Goal: Task Accomplishment & Management: Complete application form

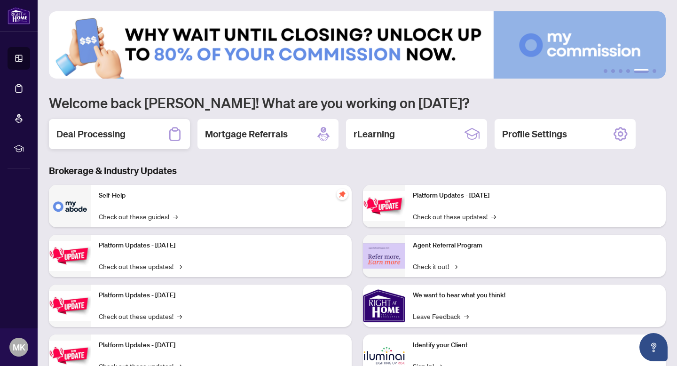
scroll to position [36, 0]
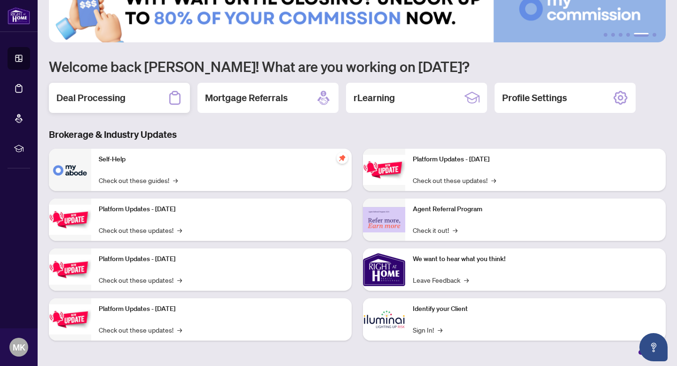
click at [137, 108] on div "Deal Processing" at bounding box center [119, 98] width 141 height 30
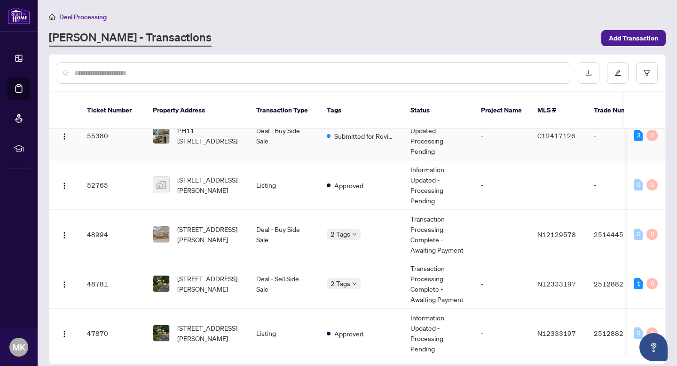
scroll to position [19, 0]
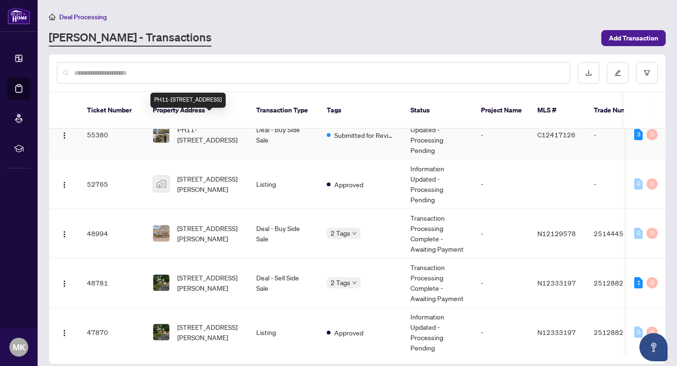
click at [216, 125] on span "PH11-[STREET_ADDRESS]" at bounding box center [209, 134] width 64 height 21
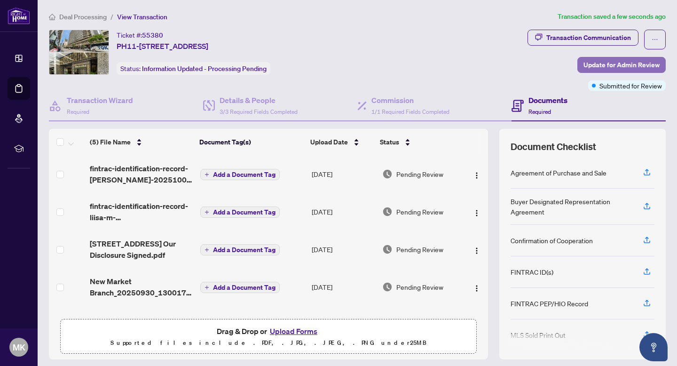
click at [593, 67] on span "Update for Admin Review" at bounding box center [621, 64] width 76 height 15
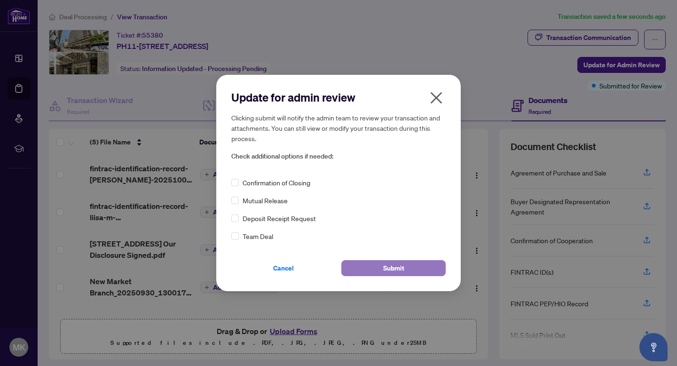
click at [390, 269] on span "Submit" at bounding box center [393, 267] width 21 height 15
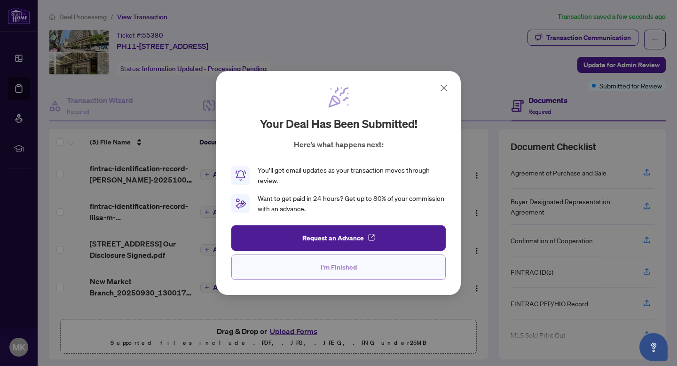
click at [324, 266] on span "I'm Finished" at bounding box center [338, 266] width 36 height 15
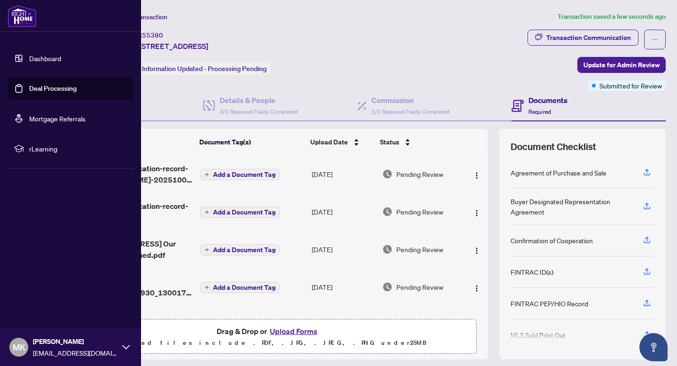
click at [29, 56] on link "Dashboard" at bounding box center [45, 58] width 32 height 8
